Goal: Register for event/course

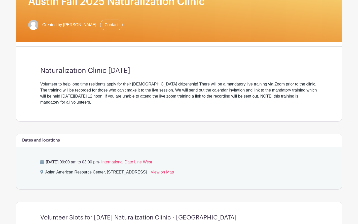
scroll to position [101, 0]
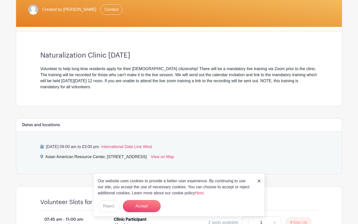
click at [260, 182] on img at bounding box center [259, 181] width 3 height 3
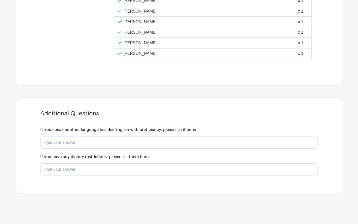
scroll to position [622, 0]
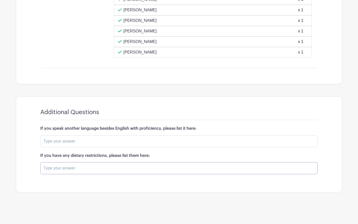
click at [88, 174] on input "text" at bounding box center [179, 168] width 278 height 12
type input "Vegetarian"
click at [111, 100] on div "Additional Questions If you speak another language besides English with profici…" at bounding box center [179, 152] width 302 height 111
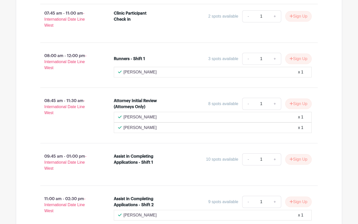
scroll to position [319, 0]
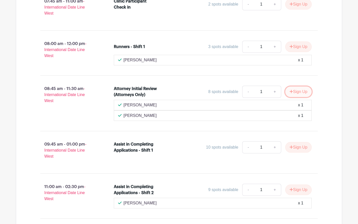
click at [297, 95] on button "Sign Up" at bounding box center [298, 92] width 26 height 11
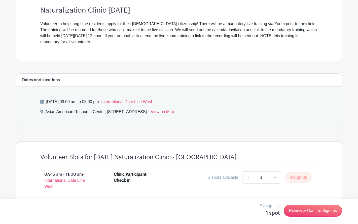
scroll to position [151, 0]
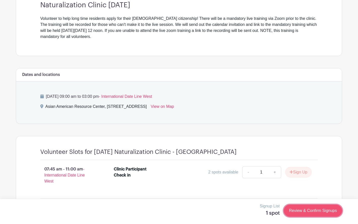
click at [307, 210] on link "Review & Confirm Signups" at bounding box center [313, 211] width 58 height 12
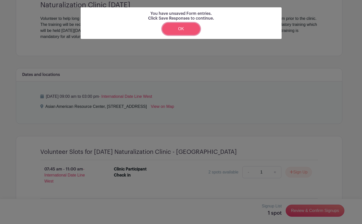
click at [180, 32] on link "OK" at bounding box center [181, 29] width 38 height 12
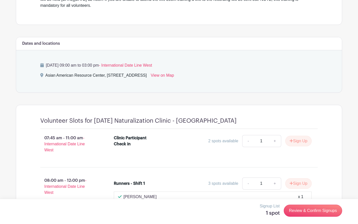
scroll to position [302, 0]
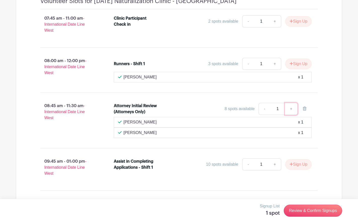
click at [291, 108] on link "+" at bounding box center [291, 109] width 13 height 12
type input "2"
click at [266, 108] on link "-" at bounding box center [265, 109] width 12 height 12
type input "1"
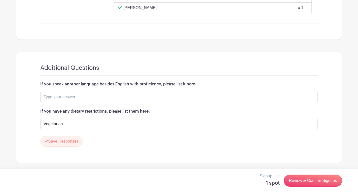
scroll to position [667, 0]
click at [71, 139] on button "Save Responses" at bounding box center [61, 140] width 43 height 11
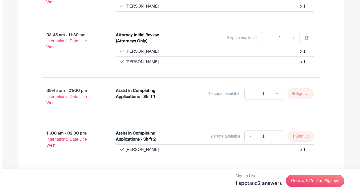
scroll to position [375, 0]
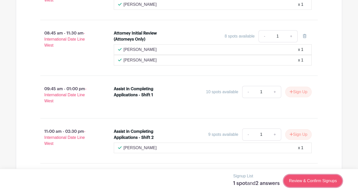
click at [316, 181] on link "Review & Confirm Signups" at bounding box center [313, 181] width 58 height 12
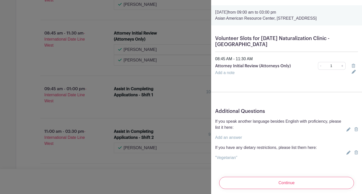
scroll to position [19, 0]
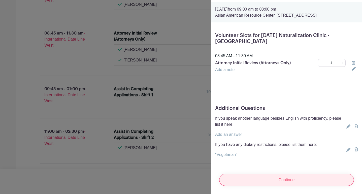
click at [249, 181] on input "Continue" at bounding box center [286, 180] width 135 height 12
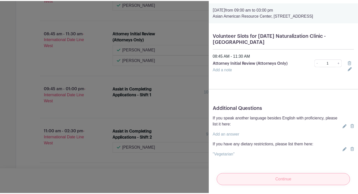
scroll to position [0, 0]
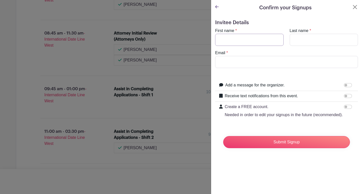
click at [249, 41] on input "First name" at bounding box center [249, 40] width 68 height 12
type input "[PERSON_NAME]"
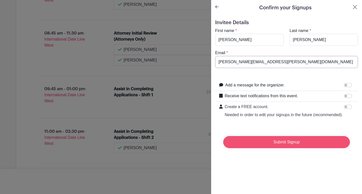
type input "[PERSON_NAME][EMAIL_ADDRESS][PERSON_NAME][DOMAIN_NAME]"
click at [266, 148] on input "Submit Signup" at bounding box center [286, 142] width 127 height 12
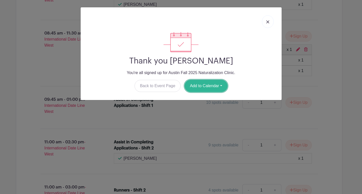
click at [218, 85] on button "Add to Calendar" at bounding box center [206, 86] width 43 height 12
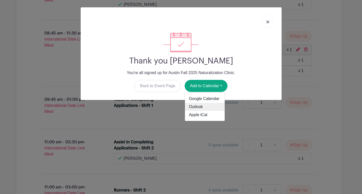
click at [194, 106] on link "Outlook" at bounding box center [205, 107] width 40 height 8
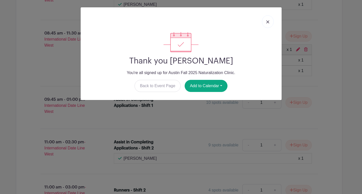
click at [267, 23] on img at bounding box center [267, 21] width 3 height 3
